Goal: Complete application form

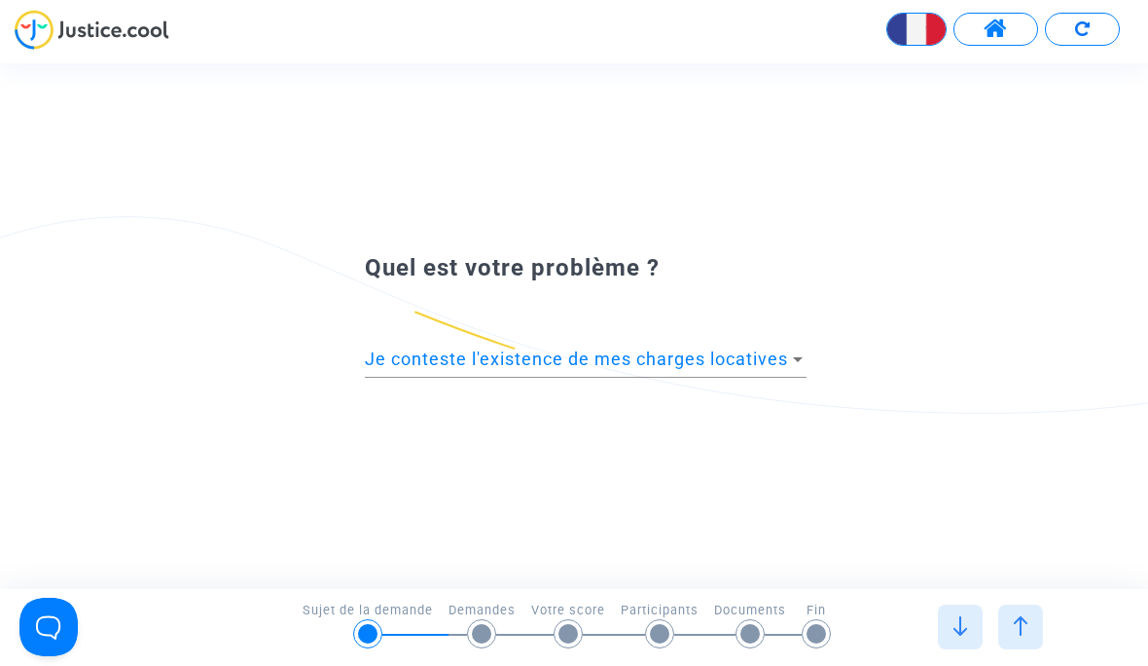
click at [405, 355] on span "Je conteste l'existence de mes charges locatives" at bounding box center [576, 358] width 423 height 20
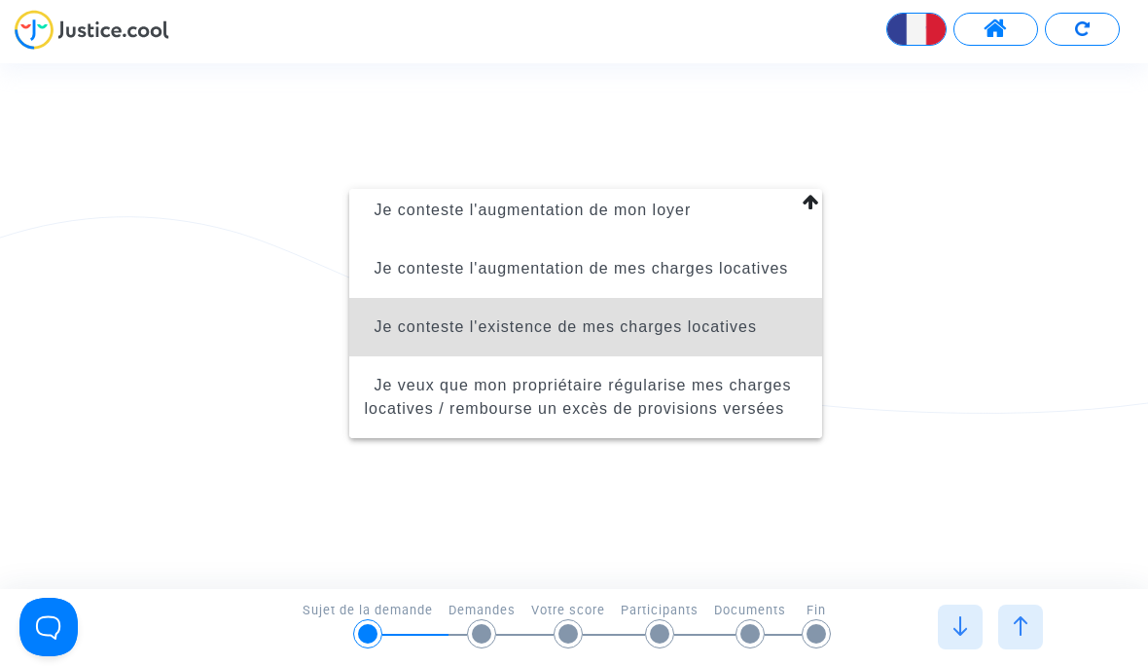
scroll to position [148, 0]
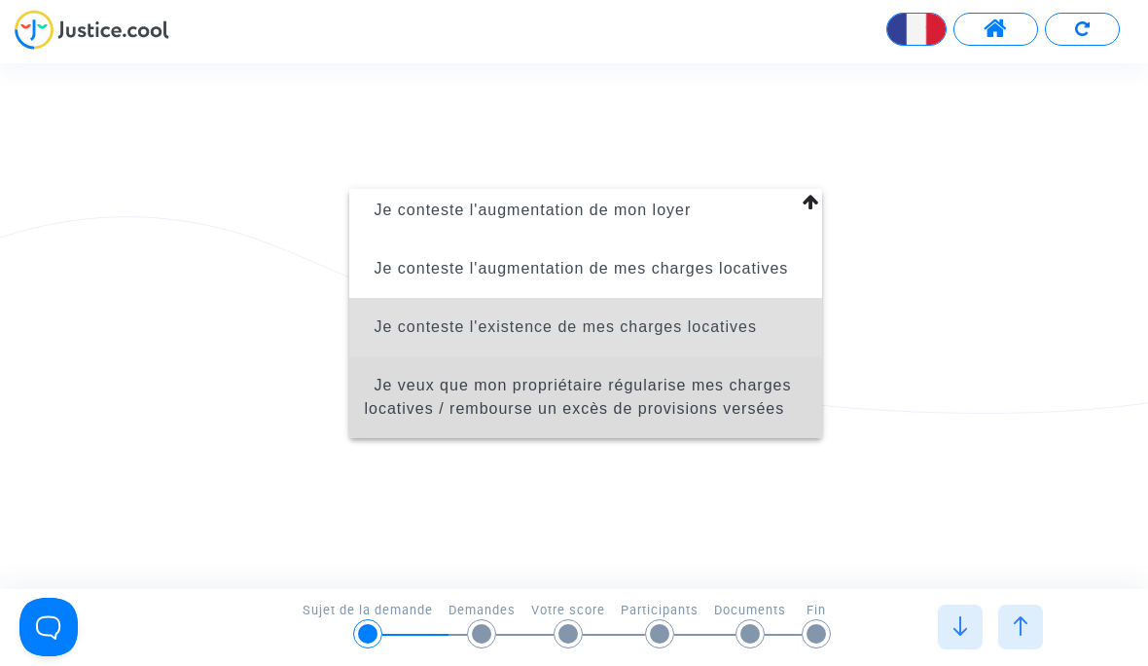
click at [417, 401] on span "Je veux que mon propriétaire régularise mes charges locatives / rembourse un ex…" at bounding box center [578, 397] width 427 height 40
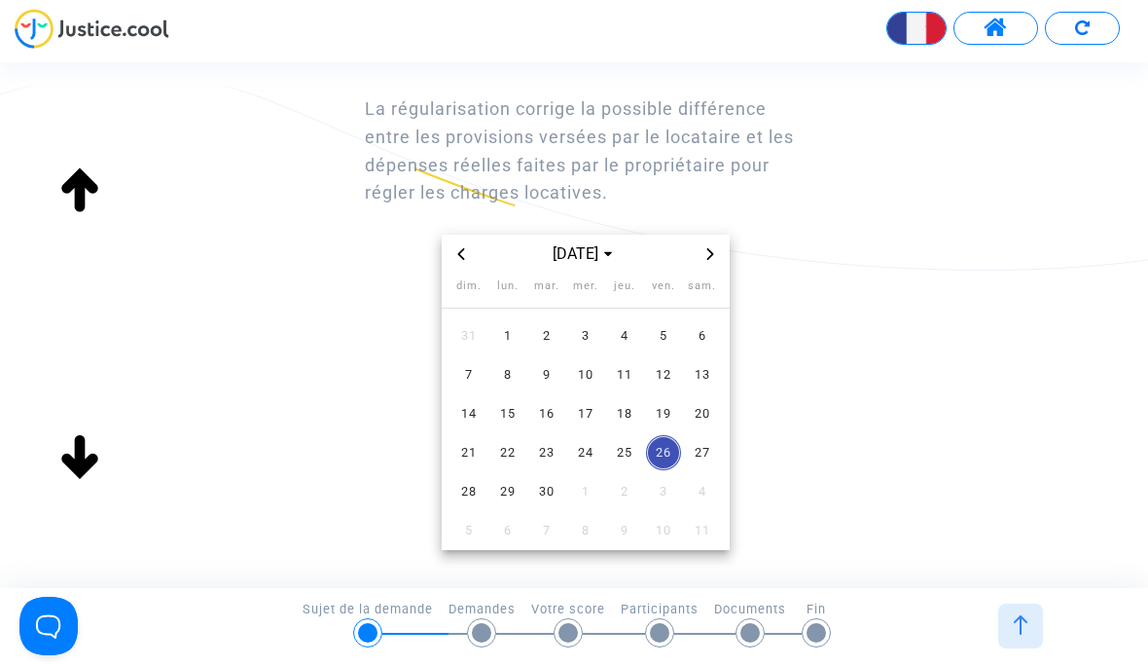
scroll to position [157, 0]
click at [451, 257] on span "Previous month" at bounding box center [461, 255] width 23 height 23
click at [451, 245] on span "Previous month" at bounding box center [461, 255] width 23 height 23
click at [456, 244] on span "Previous month" at bounding box center [461, 255] width 23 height 23
click at [452, 237] on div "[DATE]" at bounding box center [586, 256] width 288 height 39
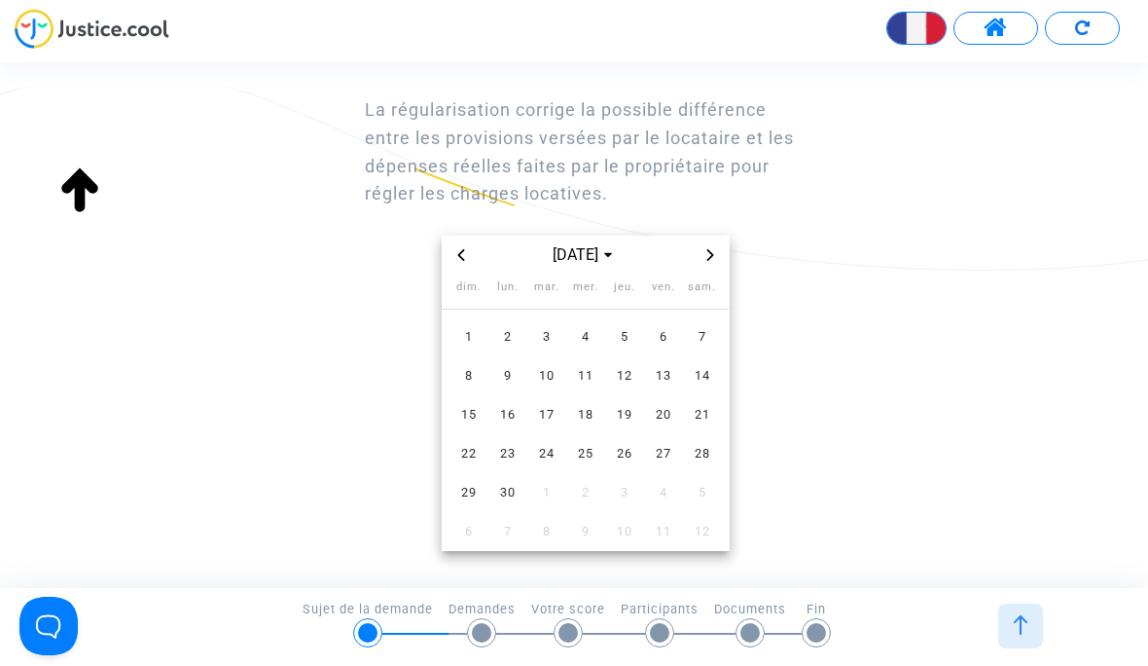
click at [452, 237] on div "[DATE]" at bounding box center [586, 256] width 288 height 39
click at [574, 258] on span "[DATE]" at bounding box center [585, 255] width 80 height 23
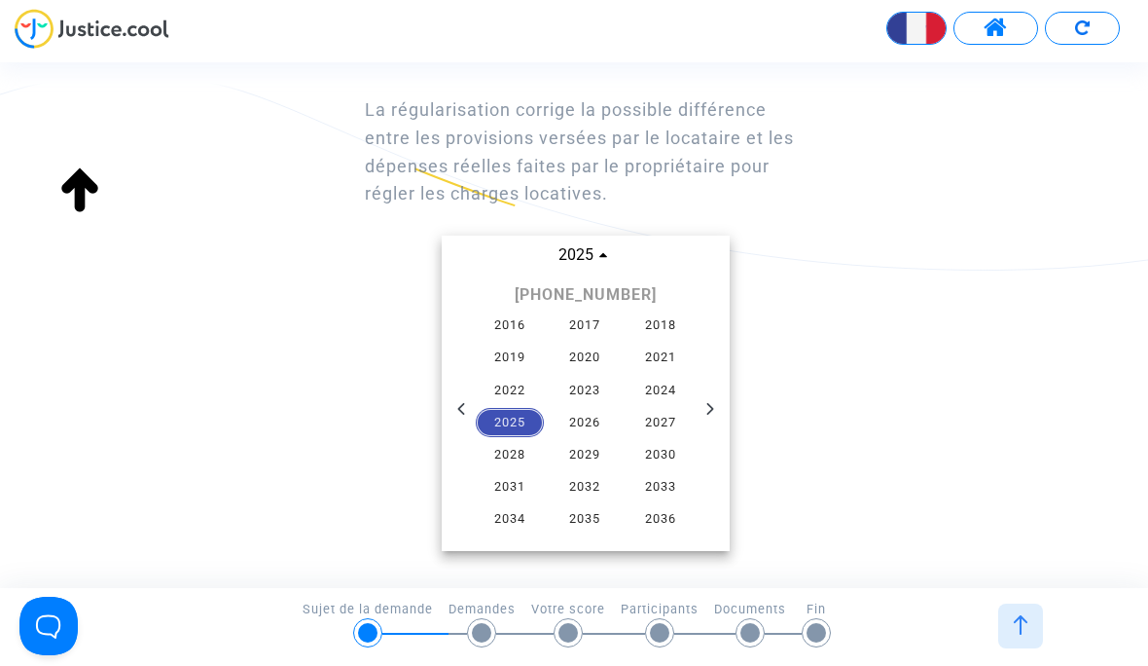
click at [574, 377] on span "2023" at bounding box center [586, 391] width 68 height 29
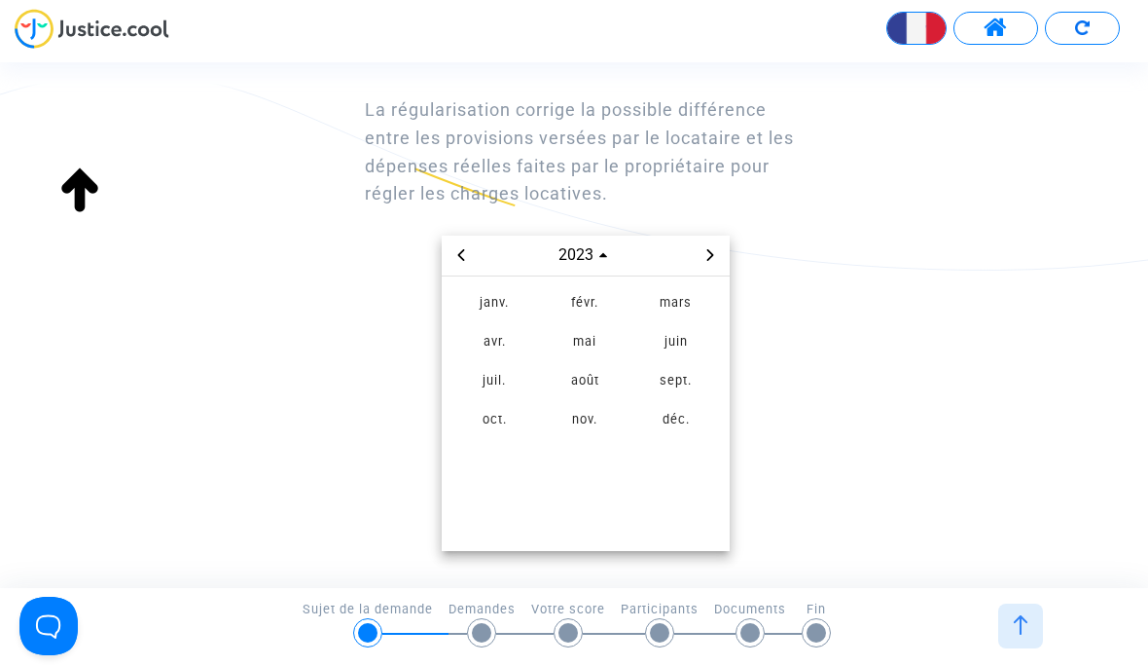
click at [470, 298] on span "janv." at bounding box center [495, 304] width 82 height 35
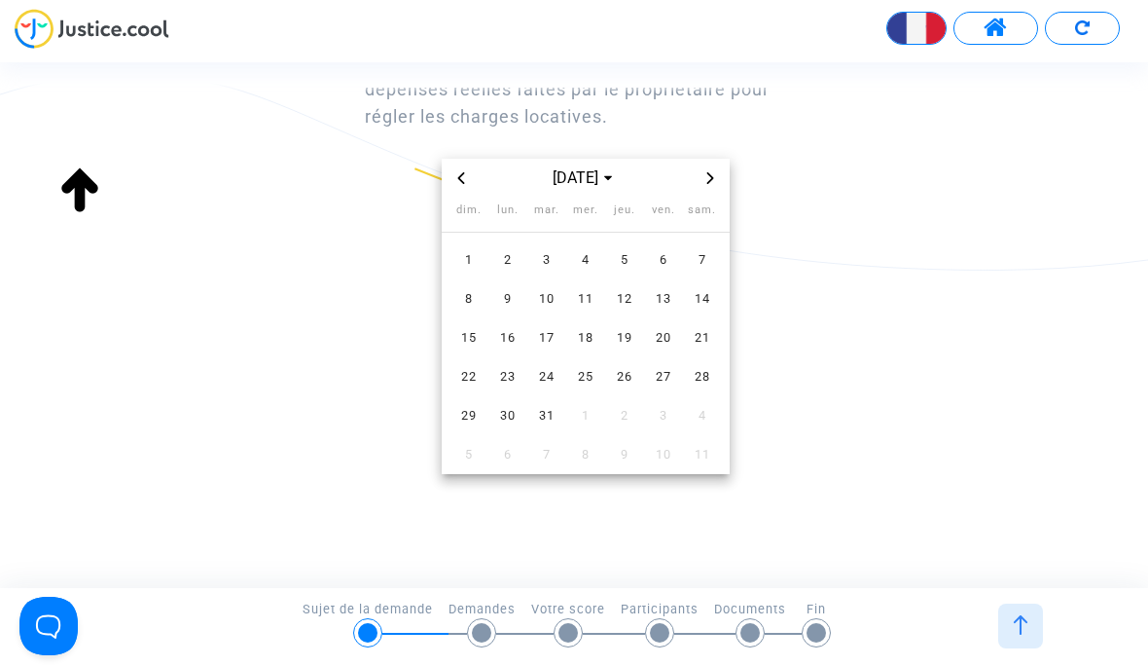
scroll to position [233, 0]
click at [462, 265] on span "1" at bounding box center [469, 261] width 35 height 35
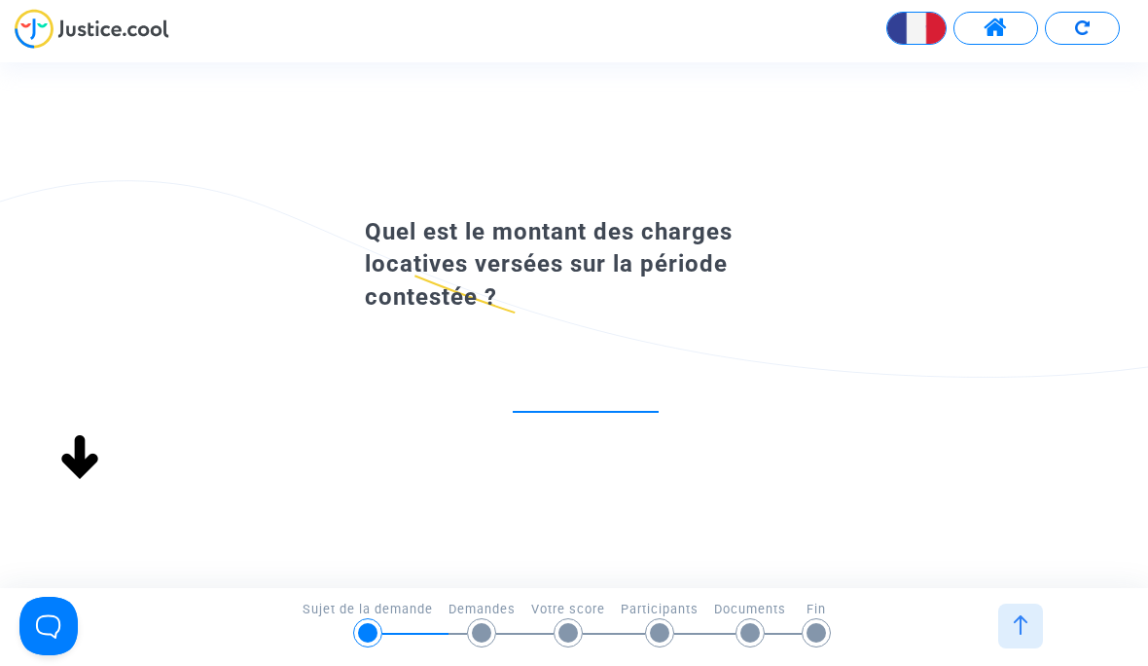
click at [533, 379] on input "number" at bounding box center [586, 392] width 146 height 26
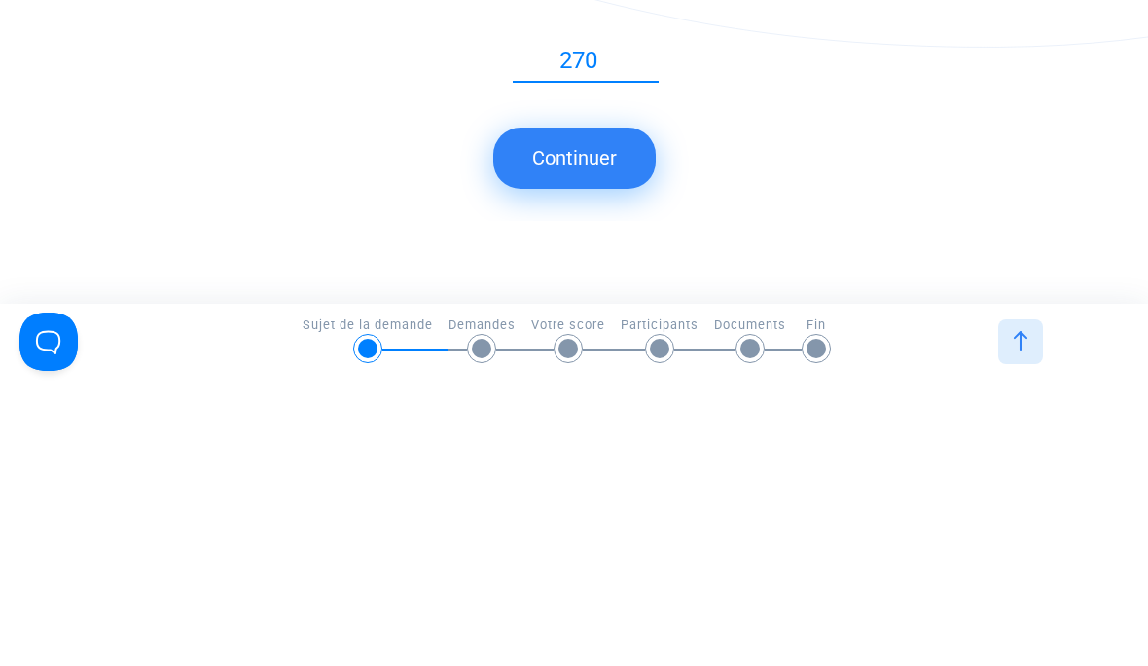
type input "270"
click at [548, 413] on button "Continuer" at bounding box center [574, 443] width 163 height 60
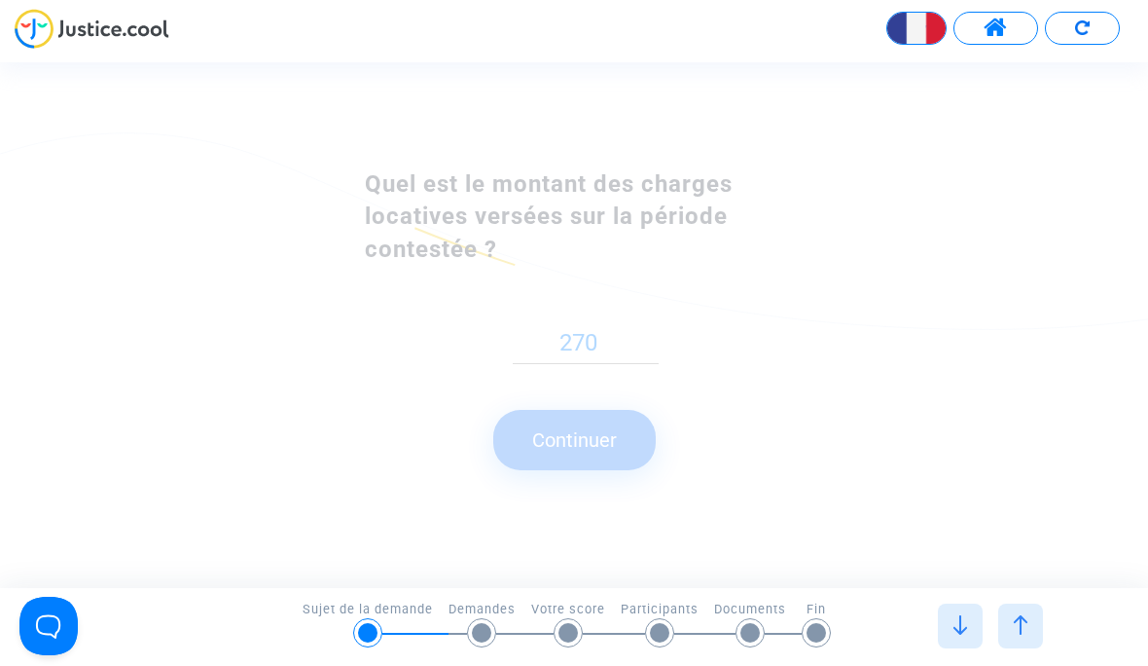
scroll to position [0, 0]
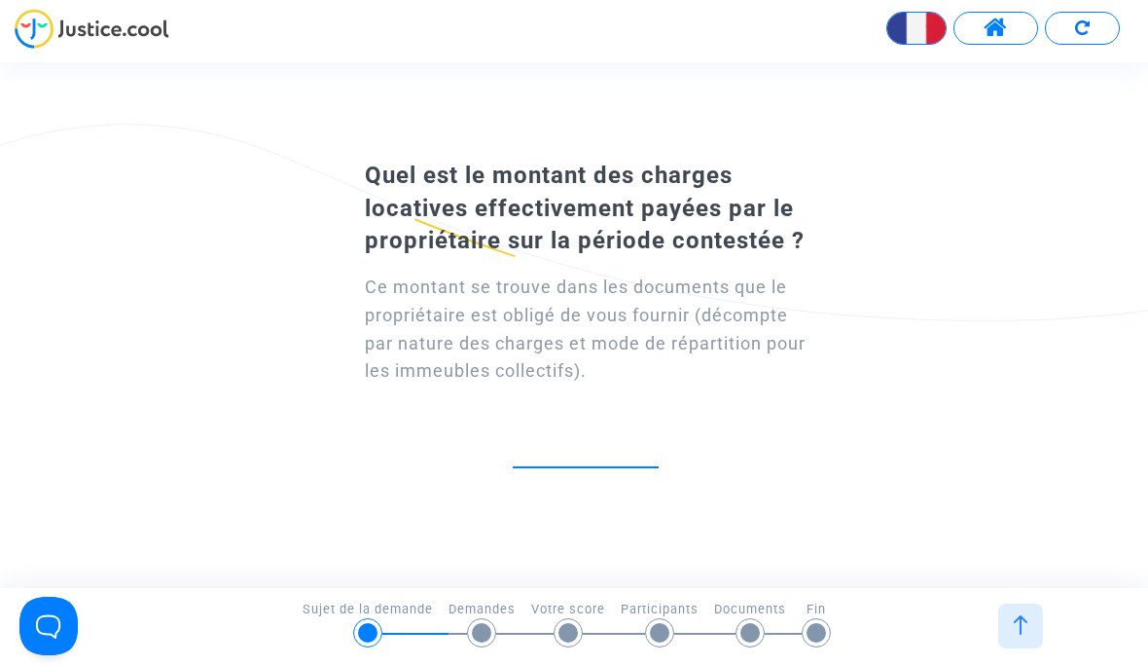
click at [541, 434] on input "number" at bounding box center [586, 447] width 146 height 26
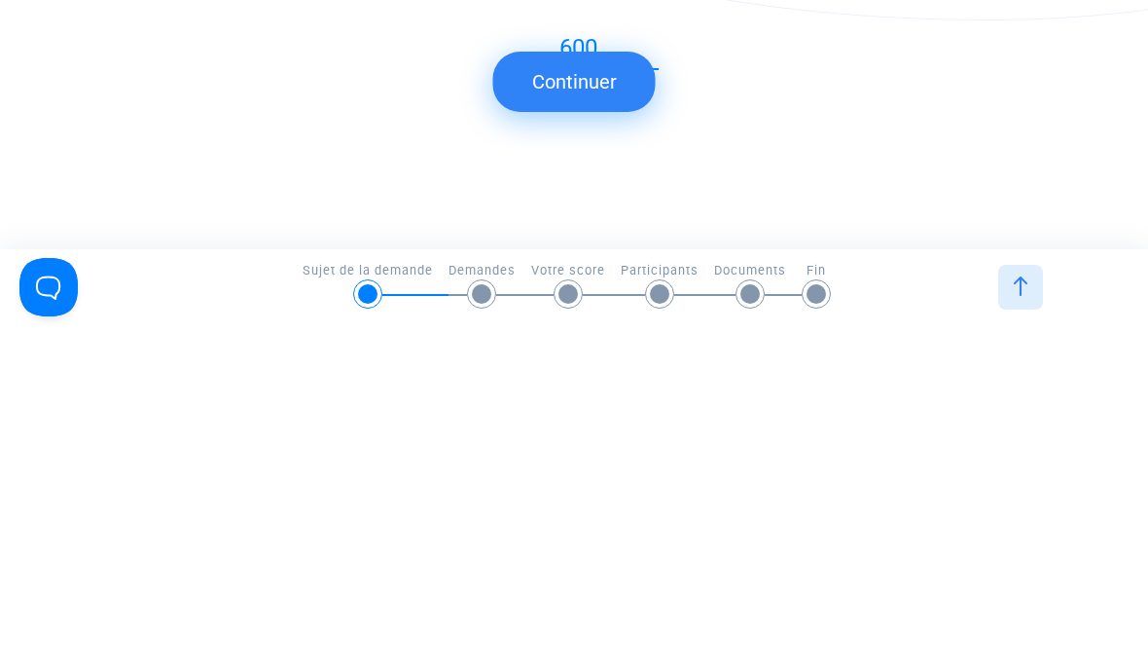
scroll to position [168, 0]
type input "6"
type input "750"
click at [560, 391] on button "Continuer" at bounding box center [574, 421] width 163 height 60
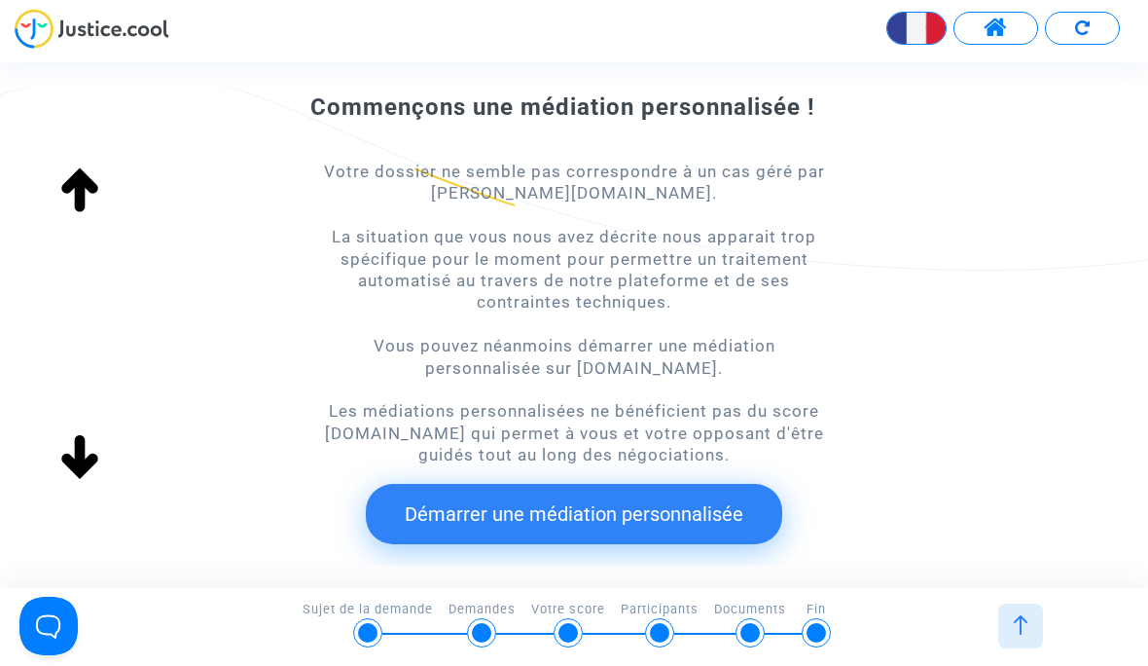
scroll to position [152, 0]
